Goal: Task Accomplishment & Management: Complete application form

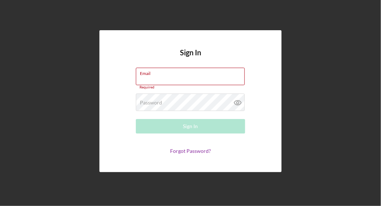
type input "[EMAIL_ADDRESS][DOMAIN_NAME]"
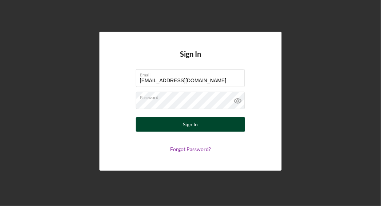
click at [189, 129] on div "Sign In" at bounding box center [190, 124] width 15 height 15
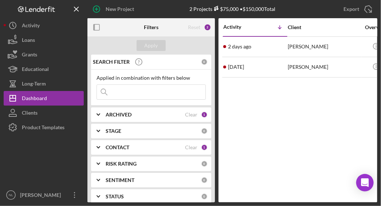
click at [101, 113] on icon "Icon/Expander" at bounding box center [98, 115] width 18 height 18
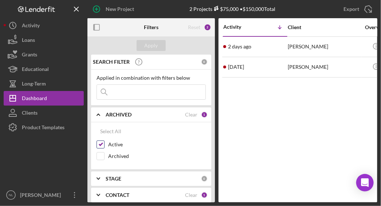
click at [101, 143] on input "Active" at bounding box center [100, 144] width 7 height 7
checkbox input "false"
click at [101, 157] on input "Archived" at bounding box center [100, 156] width 7 height 7
checkbox input "true"
click at [154, 45] on div "Apply" at bounding box center [151, 45] width 13 height 11
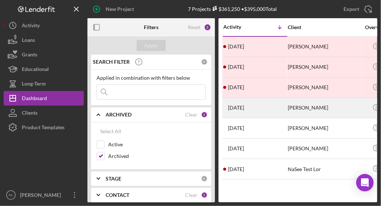
click at [305, 108] on div "[PERSON_NAME]" at bounding box center [324, 107] width 73 height 19
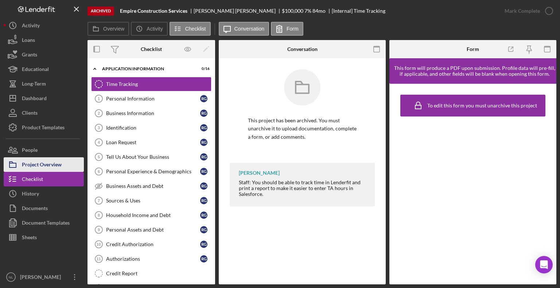
click at [52, 163] on div "Project Overview" at bounding box center [42, 166] width 40 height 16
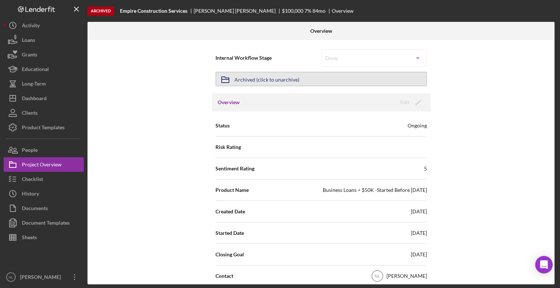
click at [381, 79] on button "Icon/Archived Archived (click to unarchive)" at bounding box center [321, 79] width 211 height 15
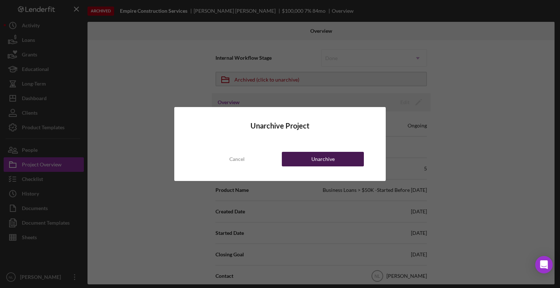
click at [304, 156] on button "Unarchive" at bounding box center [323, 159] width 82 height 15
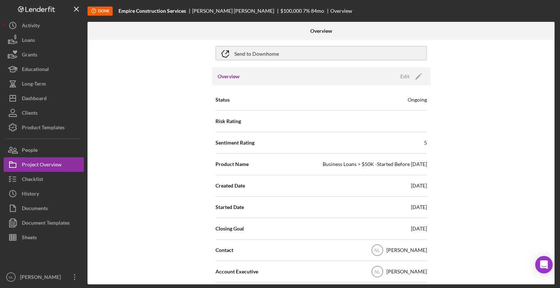
scroll to position [39, 0]
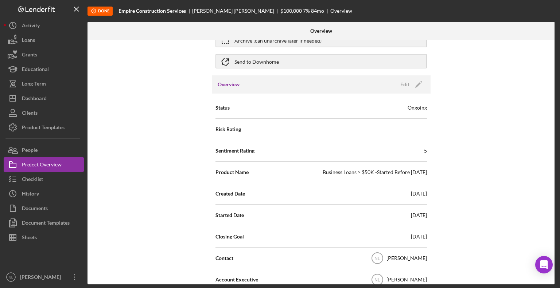
click at [381, 171] on div "Business Loans > $50K -Started Before [DATE]" at bounding box center [375, 172] width 104 height 7
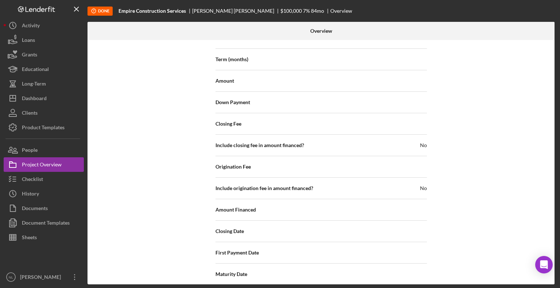
scroll to position [772, 0]
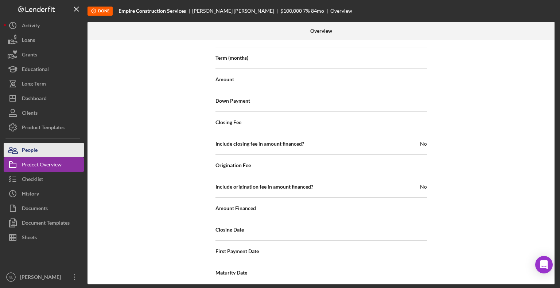
click at [60, 153] on button "People" at bounding box center [44, 150] width 80 height 15
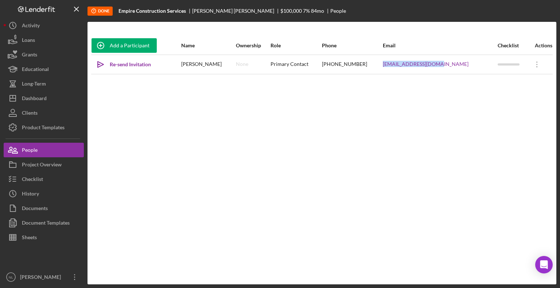
drag, startPoint x: 463, startPoint y: 65, endPoint x: 395, endPoint y: 68, distance: 67.9
click at [381, 68] on tr "Icon/icon-invite-send Re-send Invitation [PERSON_NAME] None Primary Contact [PH…" at bounding box center [322, 64] width 462 height 19
copy tr "[EMAIL_ADDRESS][DOMAIN_NAME]"
click at [381, 69] on div "[EMAIL_ADDRESS][DOMAIN_NAME]" at bounding box center [440, 64] width 114 height 18
drag, startPoint x: 467, startPoint y: 66, endPoint x: 199, endPoint y: 61, distance: 268.8
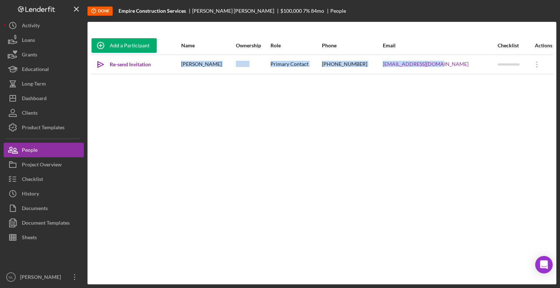
click at [199, 61] on tr "Icon/icon-invite-send Re-send Invitation [PERSON_NAME] None Primary Contact [PH…" at bounding box center [322, 64] width 462 height 19
copy tr "[PERSON_NAME] None Primary Contact [PHONE_NUMBER] [EMAIL_ADDRESS][DOMAIN_NAME]"
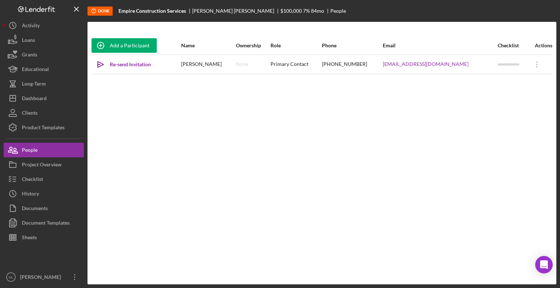
click at [275, 117] on div "Add a Participant Name Ownership Role Phone Email Checklist Actions Icon/icon-i…" at bounding box center [322, 153] width 469 height 234
click at [65, 170] on button "Project Overview" at bounding box center [44, 165] width 80 height 15
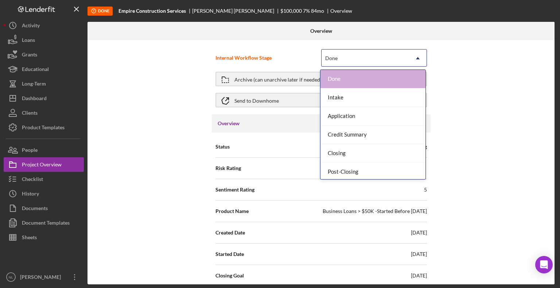
click at [381, 59] on div "Done" at bounding box center [366, 58] width 88 height 17
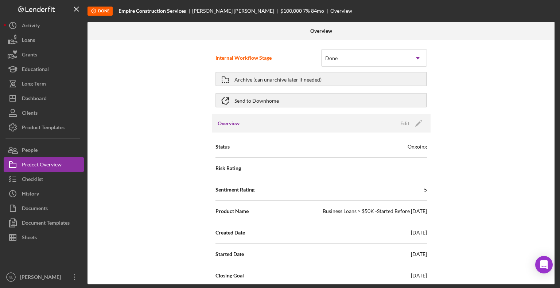
click at [381, 103] on div "Internal Workflow Stage Done Icon/Dropdown Arrow Archive (can unarchive later i…" at bounding box center [321, 162] width 467 height 245
click at [369, 74] on button "Archive (can unarchive later if needed)" at bounding box center [321, 79] width 211 height 15
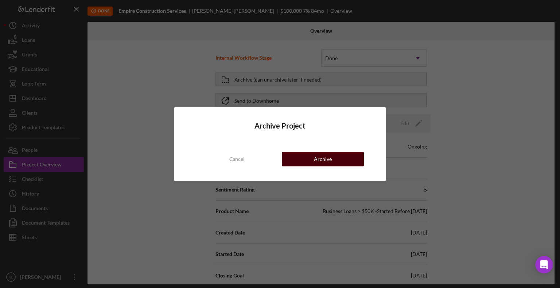
click at [324, 155] on div "Archive" at bounding box center [323, 159] width 18 height 15
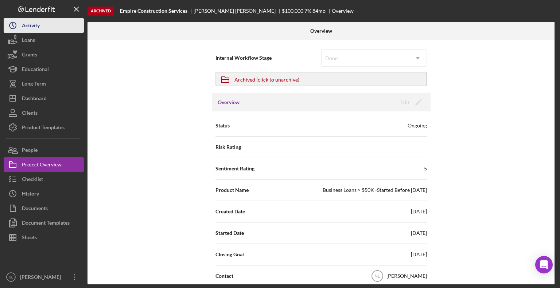
click at [45, 27] on button "Icon/History Activity" at bounding box center [44, 25] width 80 height 15
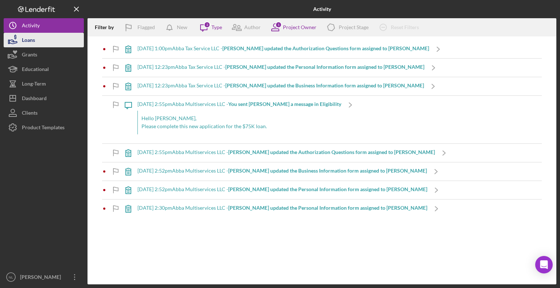
click at [61, 42] on button "Loans" at bounding box center [44, 40] width 80 height 15
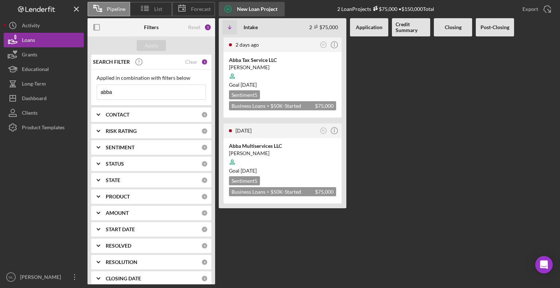
click at [248, 11] on div "New Loan Project" at bounding box center [257, 9] width 40 height 15
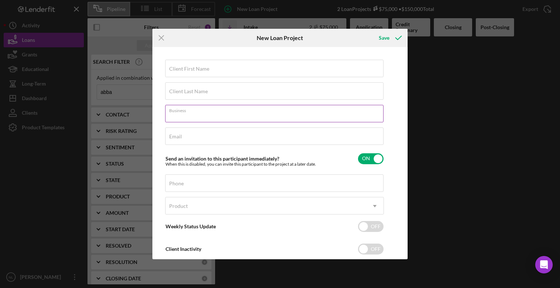
click at [214, 113] on input "Business" at bounding box center [274, 114] width 218 height 18
paste input "Empire Construction Services,"
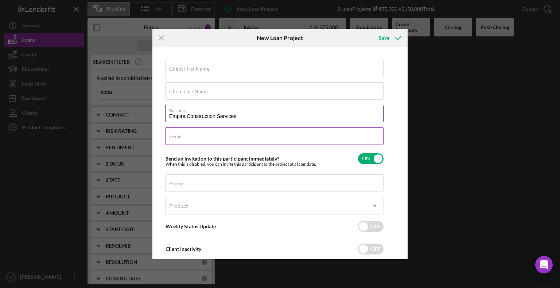
type input "Empire Construction Services"
click at [225, 136] on input "Email" at bounding box center [274, 137] width 218 height 18
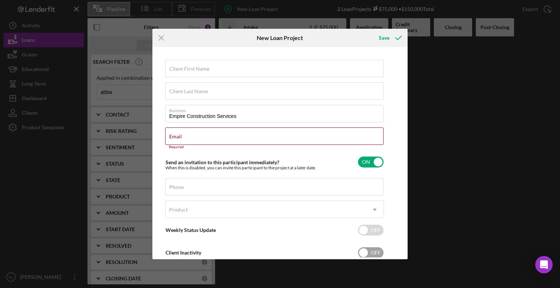
click at [295, 206] on div "Client Inactivity OFF" at bounding box center [274, 252] width 219 height 15
checkbox input "true"
paste input "[EMAIL_ADDRESS][DOMAIN_NAME]"
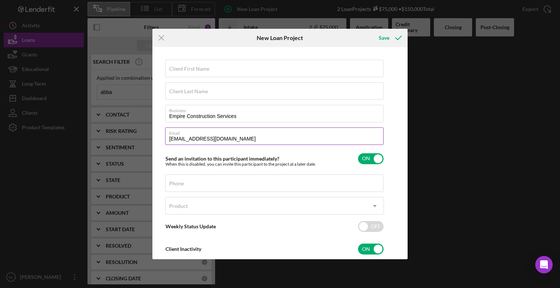
click at [244, 135] on div "Email [EMAIL_ADDRESS][DOMAIN_NAME]" at bounding box center [274, 137] width 219 height 18
type input "[EMAIL_ADDRESS][DOMAIN_NAME]"
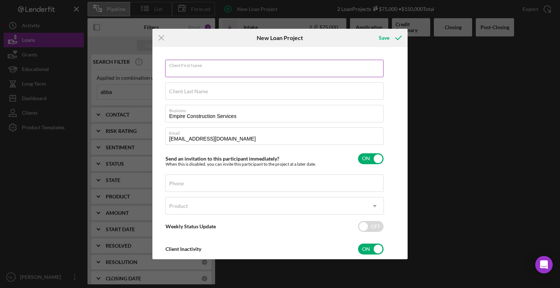
click at [229, 66] on div "Client First Name Required" at bounding box center [274, 69] width 219 height 18
paste input "[PERSON_NAME]"
click at [193, 69] on input "[PERSON_NAME]" at bounding box center [274, 69] width 218 height 18
type input "[PERSON_NAME]"
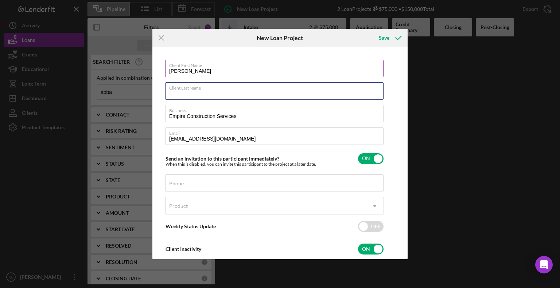
paste input "[PERSON_NAME]"
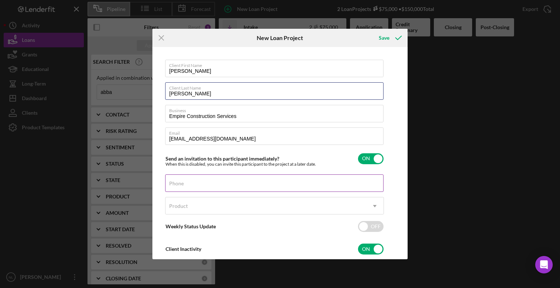
type input "[PERSON_NAME]"
click at [210, 182] on div "Phone" at bounding box center [274, 184] width 219 height 18
paste input "[PHONE_NUMBER]"
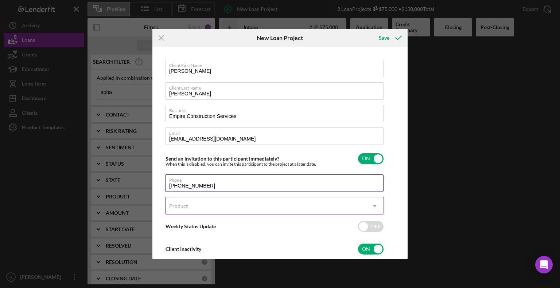
type input "[PHONE_NUMBER]"
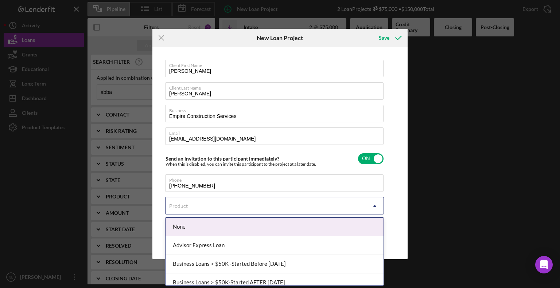
click at [252, 202] on div "Product" at bounding box center [266, 206] width 201 height 17
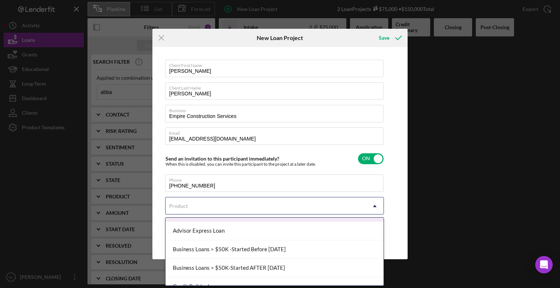
scroll to position [29, 0]
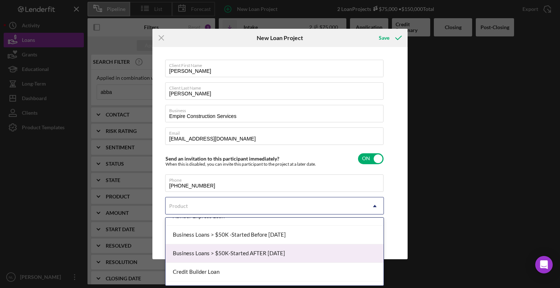
click at [338, 206] on div "Business Loans > $50K-Started AFTER [DATE]" at bounding box center [275, 254] width 218 height 19
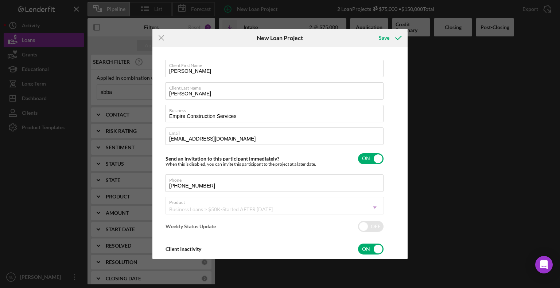
checkbox input "true"
type textarea "Hey there, we noticed you haven't made any updates on your application in the l…"
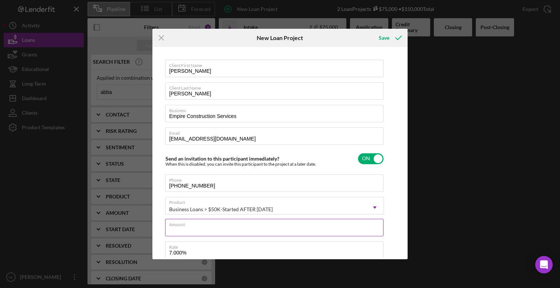
click at [345, 206] on div "Amount" at bounding box center [274, 228] width 219 height 18
type input "$100,000"
click at [378, 206] on label "Rate" at bounding box center [276, 246] width 214 height 8
click at [378, 206] on input "7.000%" at bounding box center [274, 251] width 218 height 18
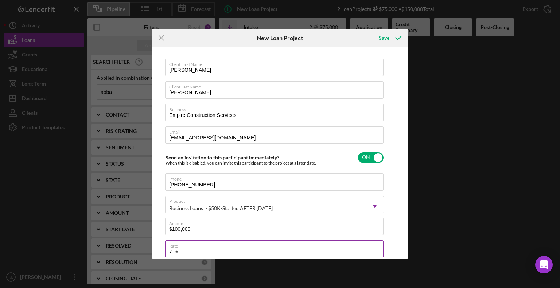
type input "7%"
type input "6.000%"
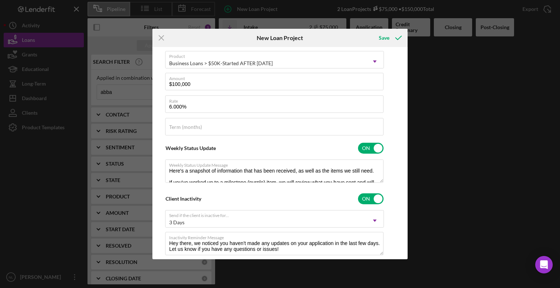
scroll to position [163, 0]
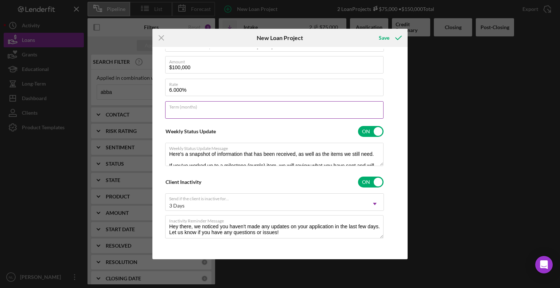
click at [315, 112] on input "Term (months)" at bounding box center [274, 110] width 218 height 18
type input "7"
type input "84"
click at [318, 131] on div "Weekly Status Update ON" at bounding box center [274, 131] width 219 height 15
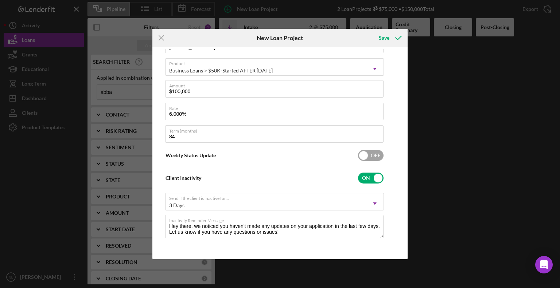
scroll to position [139, 0]
click at [362, 151] on input "checkbox" at bounding box center [371, 156] width 26 height 11
checkbox input "true"
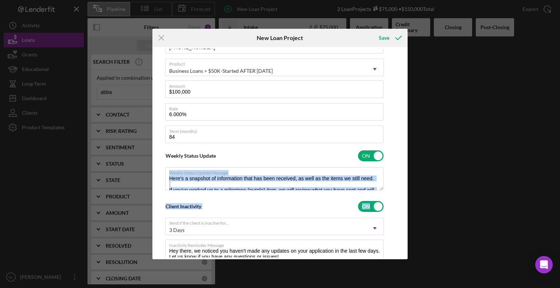
drag, startPoint x: 403, startPoint y: 154, endPoint x: 404, endPoint y: 197, distance: 43.0
click at [381, 197] on div "Client First Name [PERSON_NAME] Client Last Name [PERSON_NAME] Business Empire …" at bounding box center [280, 153] width 252 height 209
click at [381, 196] on div "Client First Name [PERSON_NAME] Client Last Name [PERSON_NAME] Business Empire …" at bounding box center [280, 153] width 252 height 209
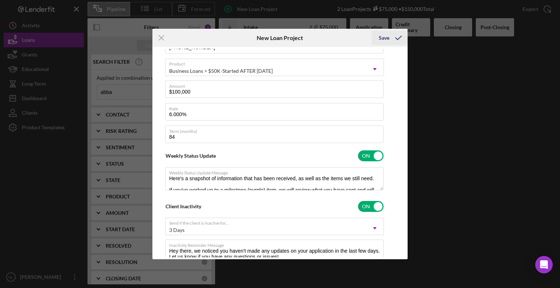
click at [381, 38] on div "Save" at bounding box center [384, 38] width 11 height 15
checkbox input "false"
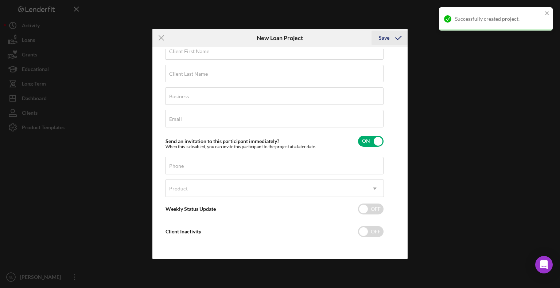
scroll to position [17, 0]
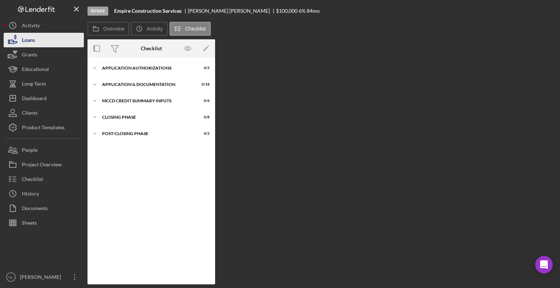
click at [48, 43] on button "Loans" at bounding box center [44, 40] width 80 height 15
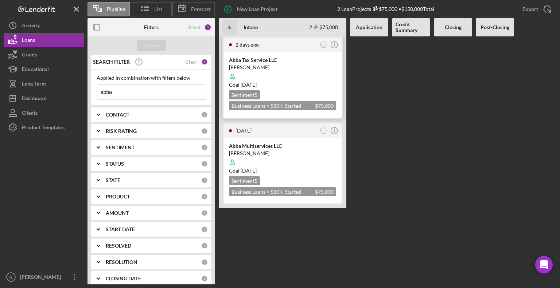
click at [277, 73] on div at bounding box center [282, 76] width 107 height 14
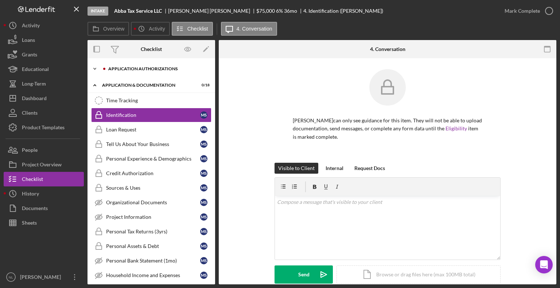
click at [94, 67] on icon "Icon/Expander" at bounding box center [95, 69] width 15 height 15
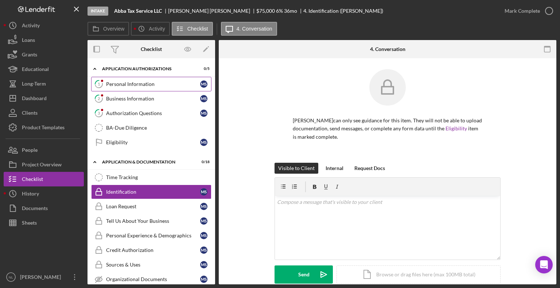
click at [139, 84] on div "Personal Information" at bounding box center [153, 84] width 94 height 6
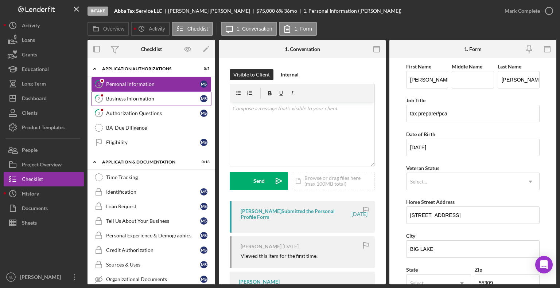
click at [150, 103] on link "2 Business Information M S" at bounding box center [151, 99] width 120 height 15
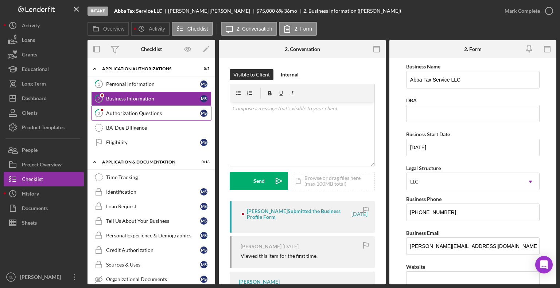
click at [150, 114] on div "Authorization Questions" at bounding box center [153, 113] width 94 height 6
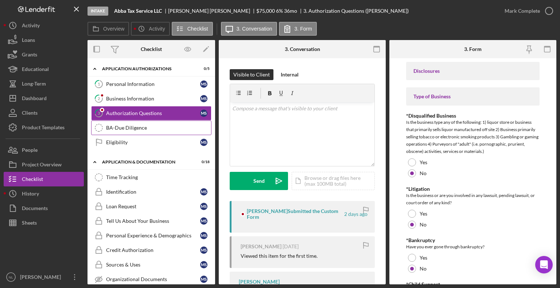
click at [152, 129] on div "BA-Due Diligence" at bounding box center [158, 128] width 105 height 6
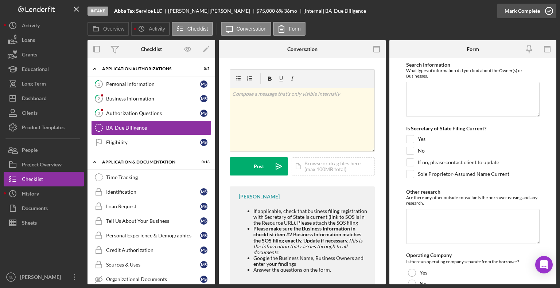
click at [381, 9] on icon "button" at bounding box center [549, 11] width 18 height 18
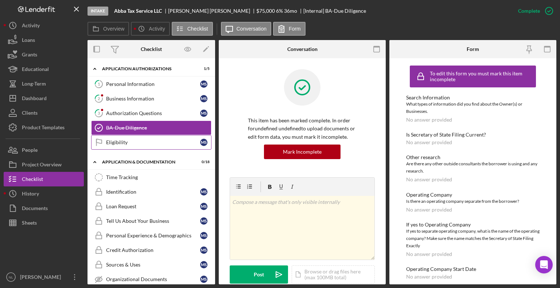
click at [144, 145] on link "Eligibility Eligibility M S" at bounding box center [151, 142] width 120 height 15
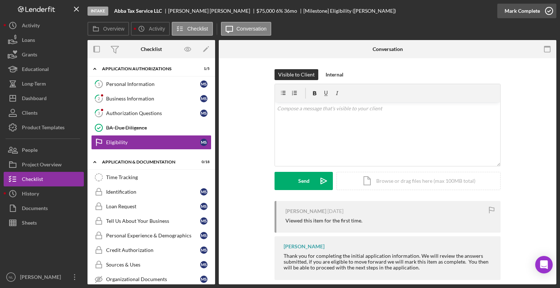
click at [381, 11] on icon "button" at bounding box center [549, 11] width 18 height 18
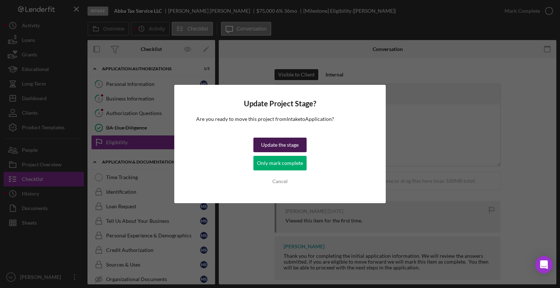
click at [289, 150] on div "Update the stage" at bounding box center [280, 145] width 38 height 15
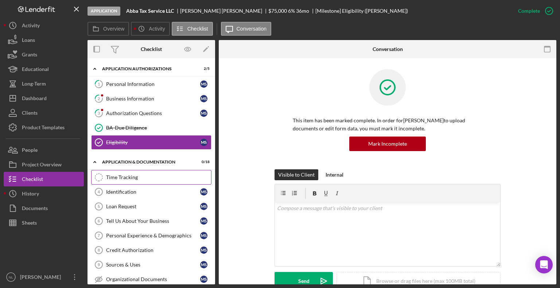
click at [149, 177] on div "Time Tracking" at bounding box center [158, 178] width 105 height 6
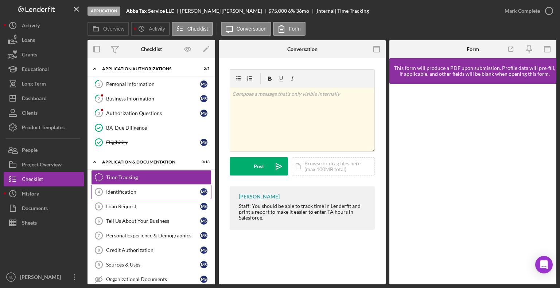
click at [147, 195] on link "Identification 4 Identification M S" at bounding box center [151, 192] width 120 height 15
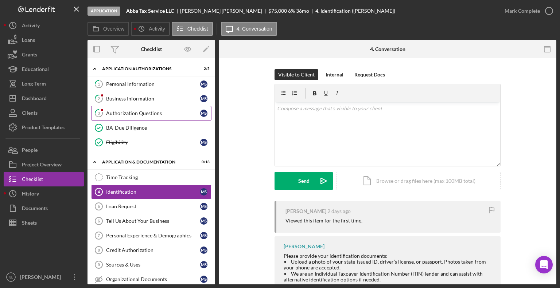
click at [159, 116] on link "3 Authorization Questions M S" at bounding box center [151, 113] width 120 height 15
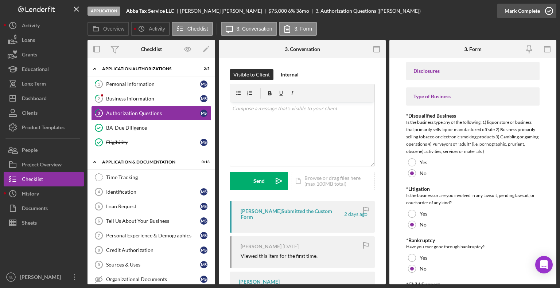
click at [381, 13] on icon "button" at bounding box center [549, 11] width 18 height 18
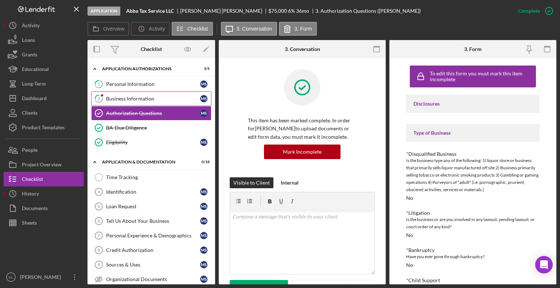
click at [164, 103] on link "2 Business Information M S" at bounding box center [151, 99] width 120 height 15
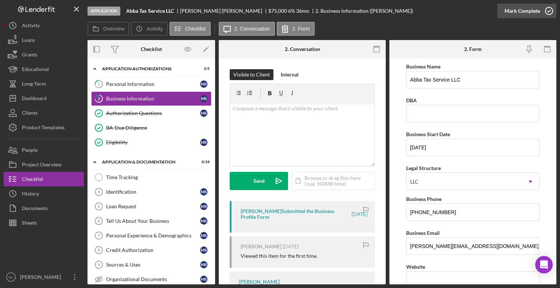
click at [381, 8] on icon "button" at bounding box center [549, 11] width 18 height 18
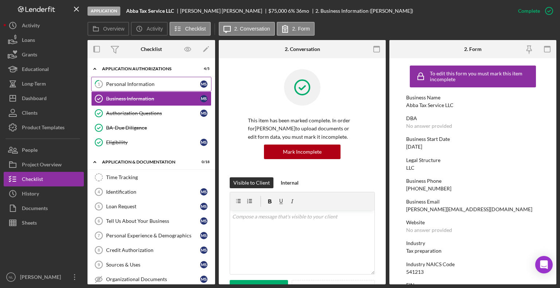
click at [141, 87] on link "1 Personal Information M S" at bounding box center [151, 84] width 120 height 15
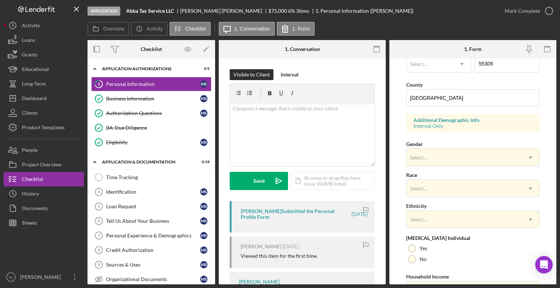
scroll to position [223, 0]
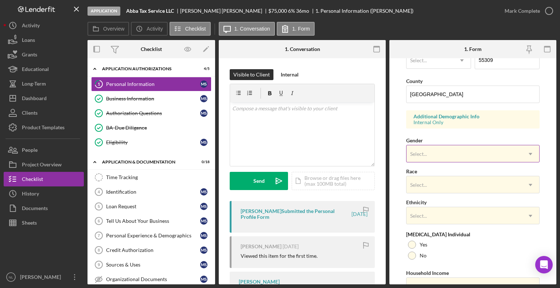
click at [381, 147] on div "Select..." at bounding box center [464, 154] width 115 height 17
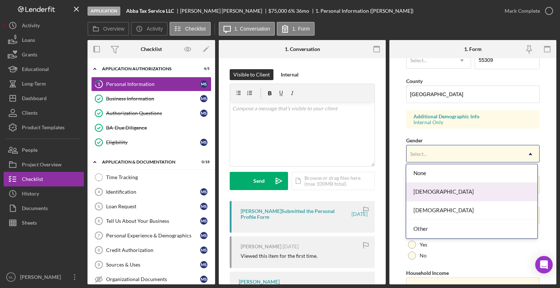
click at [381, 189] on div "[DEMOGRAPHIC_DATA]" at bounding box center [471, 192] width 131 height 19
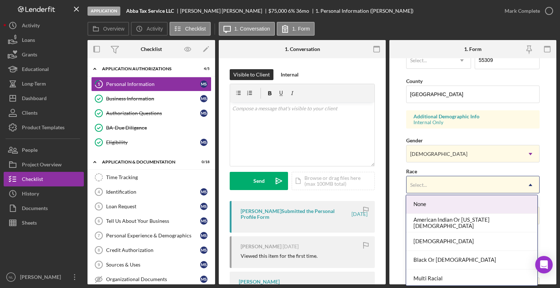
click at [381, 189] on div "Select..." at bounding box center [464, 185] width 115 height 17
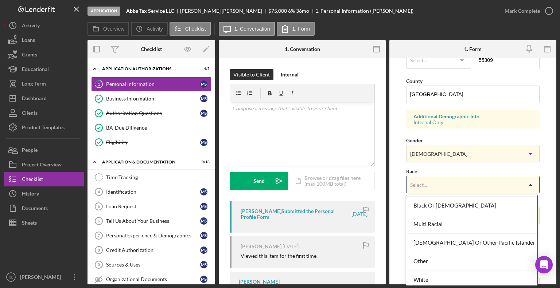
scroll to position [58, 0]
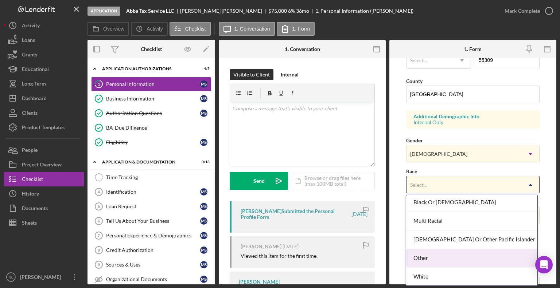
click at [381, 206] on div "Other" at bounding box center [471, 258] width 131 height 19
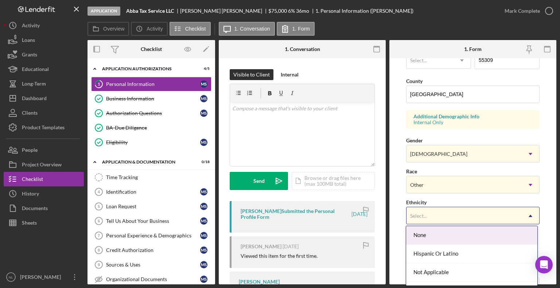
click at [381, 206] on div "Select..." at bounding box center [464, 216] width 115 height 17
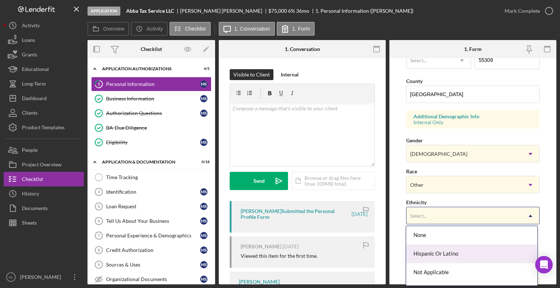
click at [381, 206] on div "Hispanic Or Latino" at bounding box center [471, 254] width 131 height 19
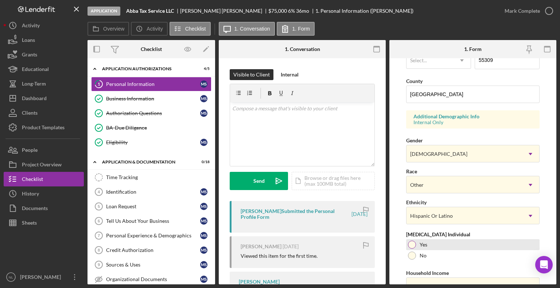
click at [381, 206] on div at bounding box center [412, 245] width 8 height 8
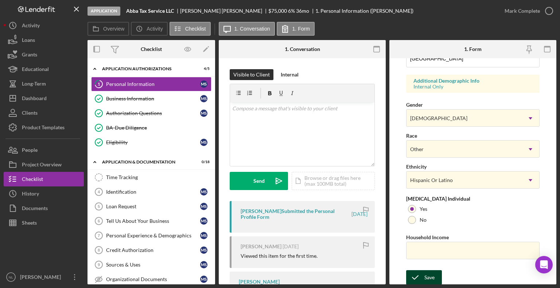
click at [381, 206] on div "Save" at bounding box center [429, 278] width 10 height 15
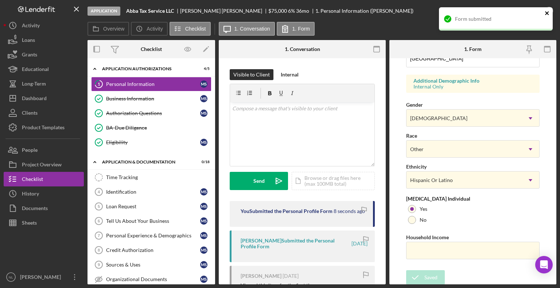
click at [381, 13] on icon "close" at bounding box center [547, 13] width 4 height 4
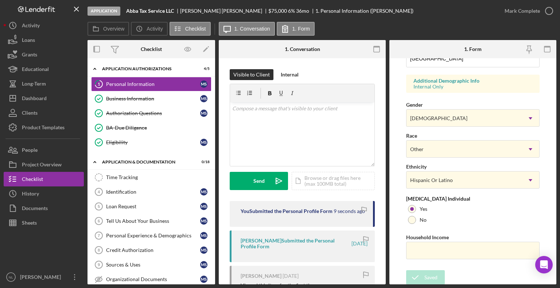
click at [0, 0] on icon "button" at bounding box center [0, 0] width 0 height 0
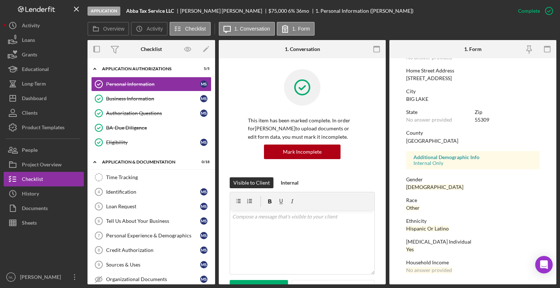
scroll to position [120, 0]
